Goal: Task Accomplishment & Management: Use online tool/utility

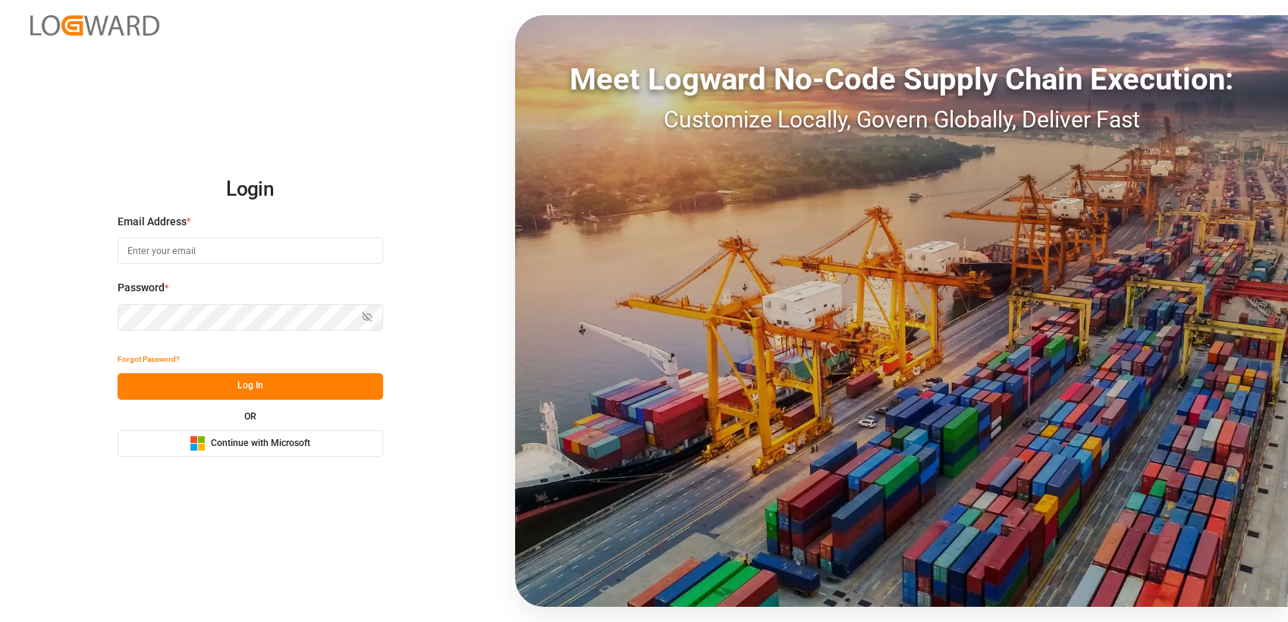
type input "nikolaus.sievers@lamotte-food.de"
click at [267, 438] on span "Continue with Microsoft" at bounding box center [260, 444] width 99 height 14
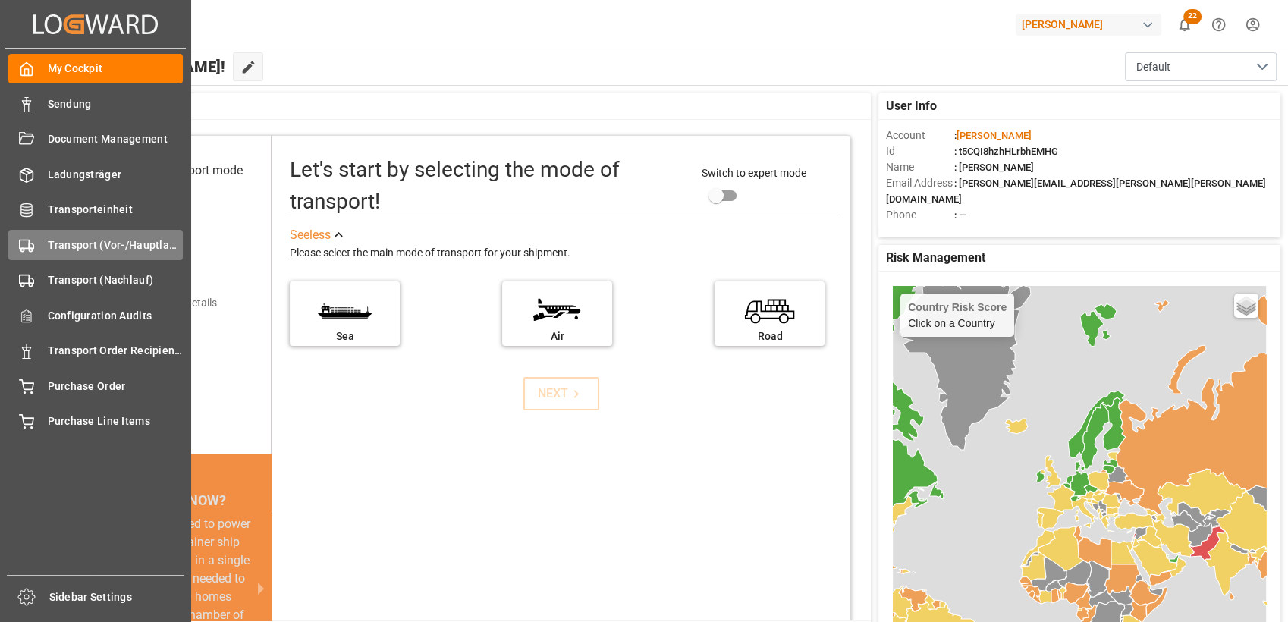
click at [30, 249] on circle at bounding box center [30, 249] width 3 height 3
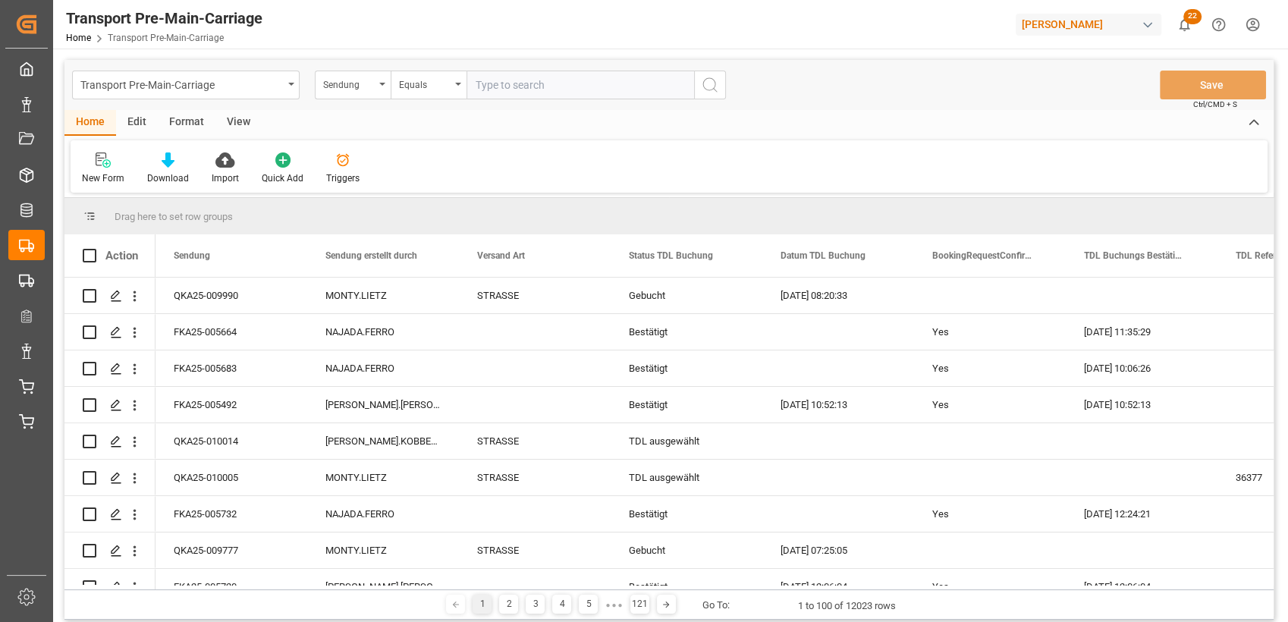
click at [188, 121] on div "Format" at bounding box center [187, 123] width 58 height 26
click at [90, 168] on div "Filter Rows" at bounding box center [105, 168] width 68 height 33
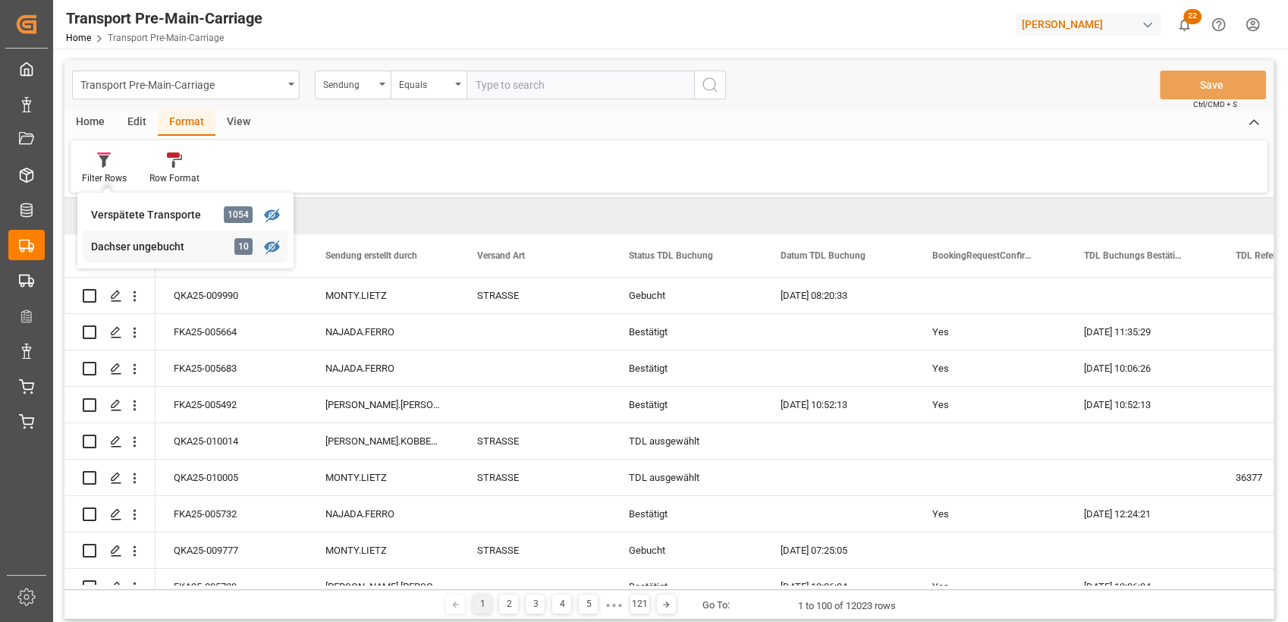
click at [160, 243] on div "Transport Pre-Main-Carriage Sendung Equals Save Ctrl/CMD + S Home Edit Format V…" at bounding box center [668, 340] width 1209 height 560
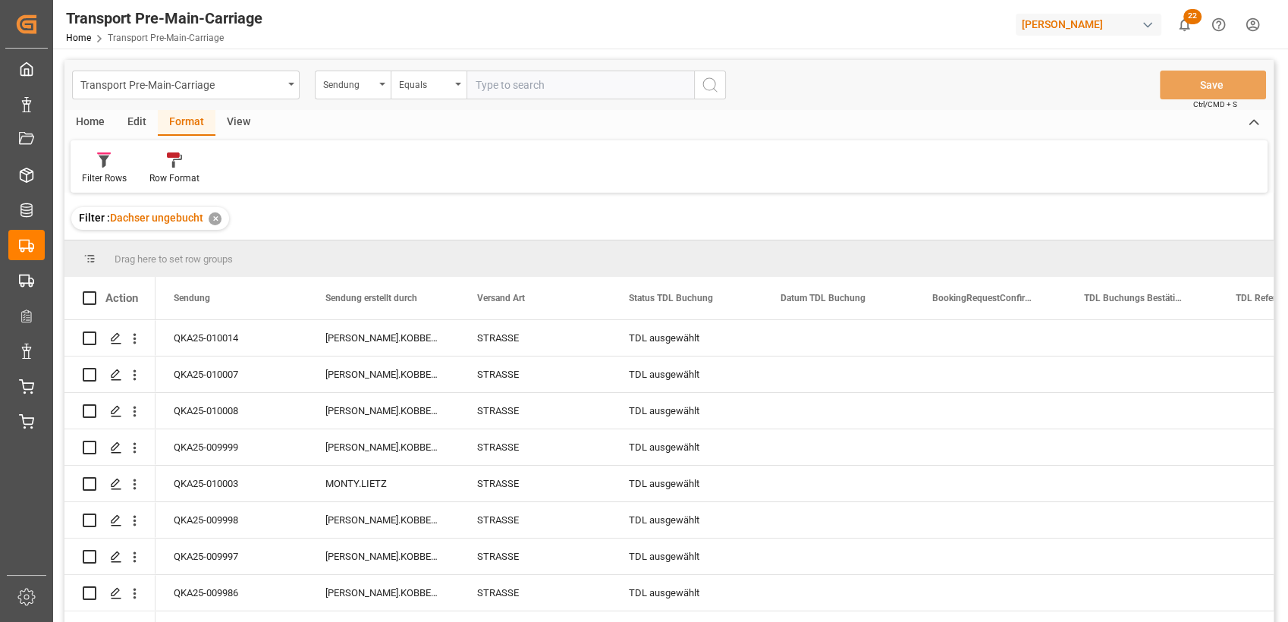
click at [237, 120] on div "View" at bounding box center [238, 123] width 46 height 26
click at [188, 176] on div "Standard Templates" at bounding box center [172, 178] width 76 height 14
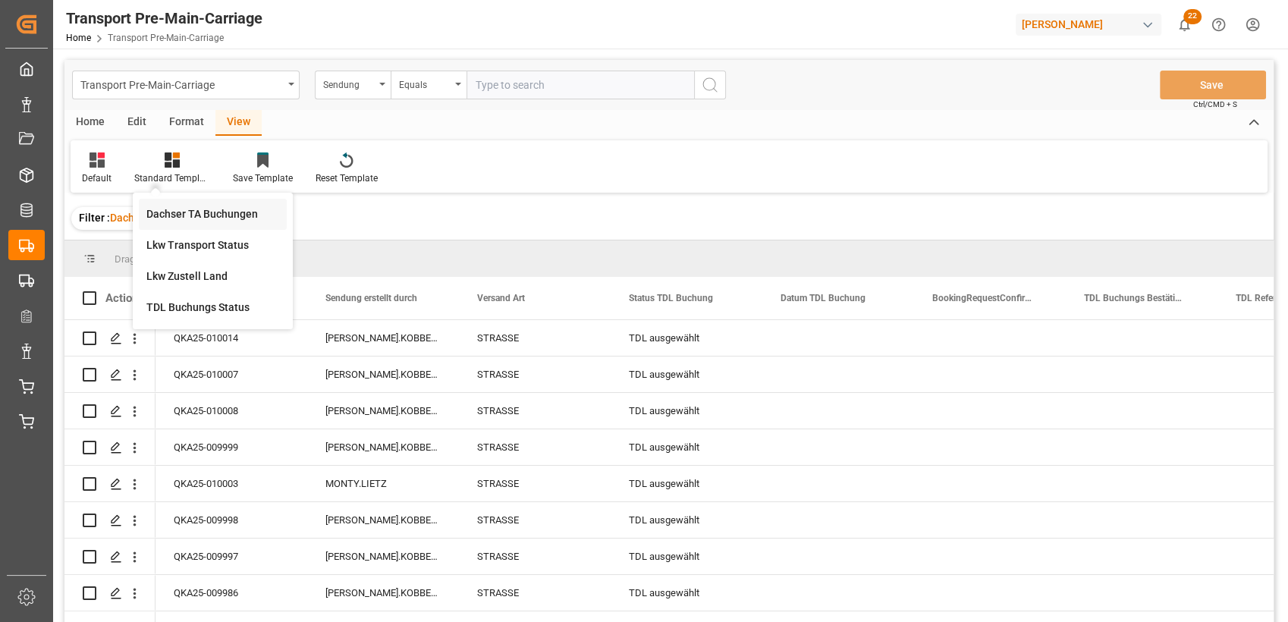
click at [231, 200] on div "Dachser TA Buchungen" at bounding box center [213, 214] width 148 height 31
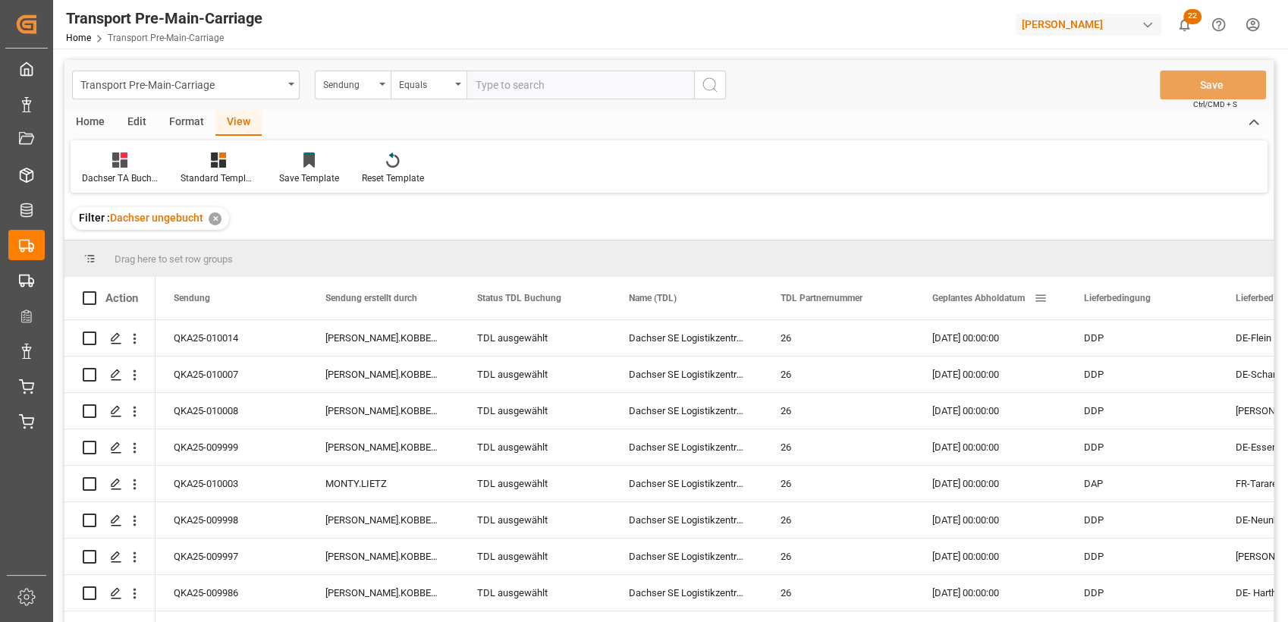
click at [997, 298] on span "Geplantes Abholdatum" at bounding box center [978, 298] width 93 height 11
